Goal: Entertainment & Leisure: Consume media (video, audio)

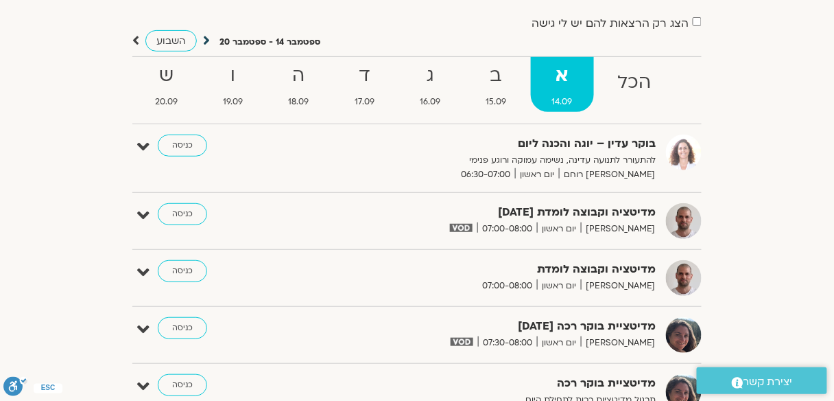
click at [204, 38] on icon at bounding box center [206, 41] width 7 height 14
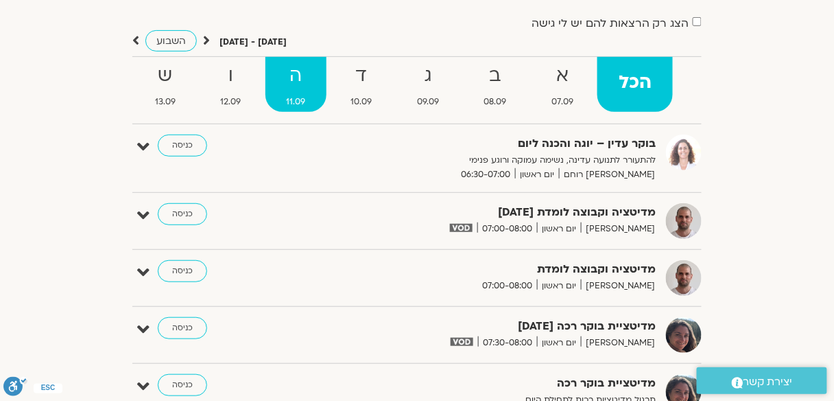
click at [287, 83] on strong "ה" at bounding box center [296, 75] width 62 height 31
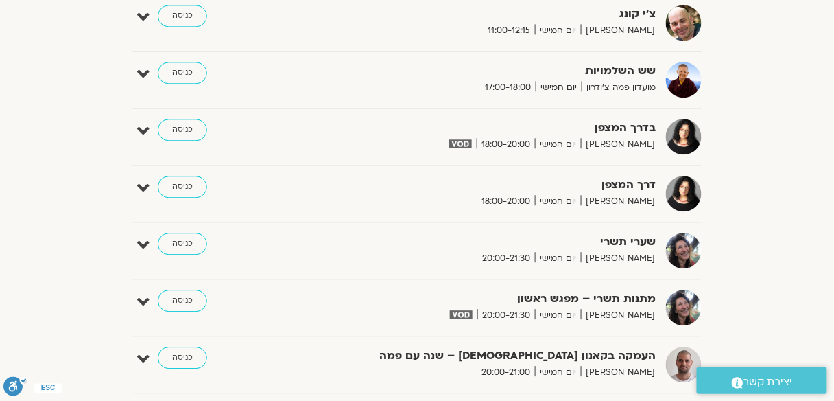
scroll to position [768, 0]
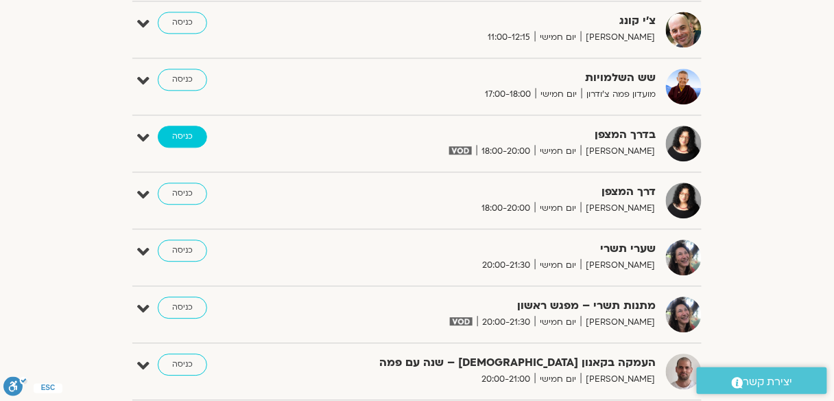
click at [183, 130] on link "כניסה" at bounding box center [182, 137] width 49 height 22
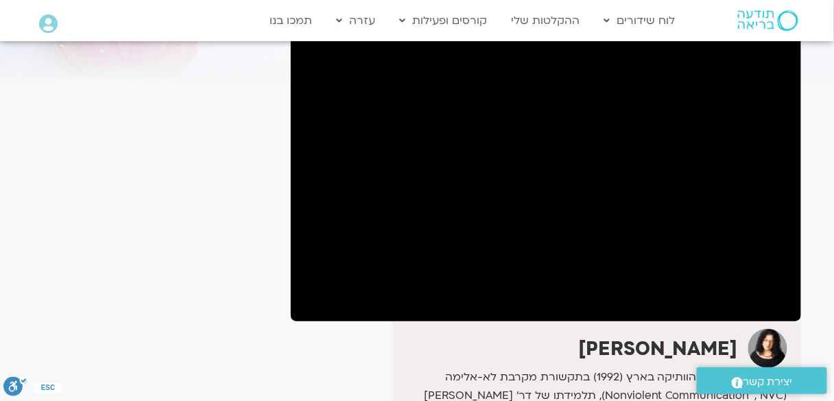
scroll to position [105, 0]
